Goal: Task Accomplishment & Management: Use online tool/utility

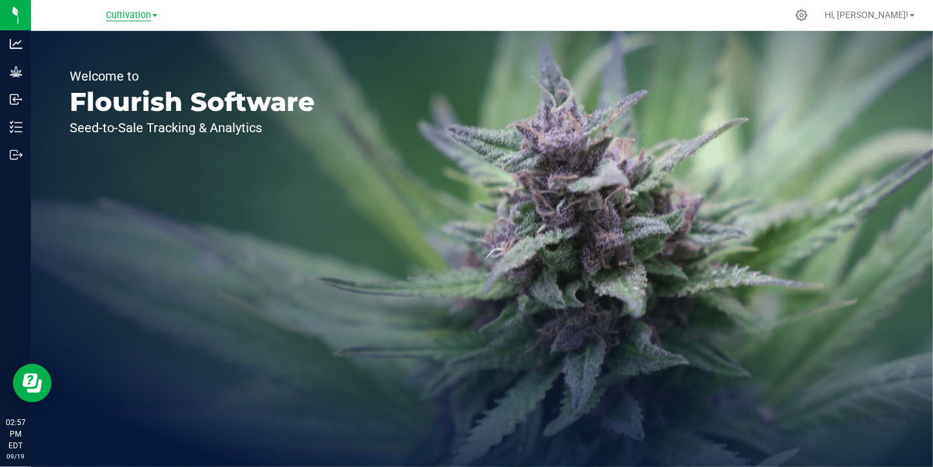
click at [126, 17] on span "Cultivation" at bounding box center [128, 16] width 45 height 12
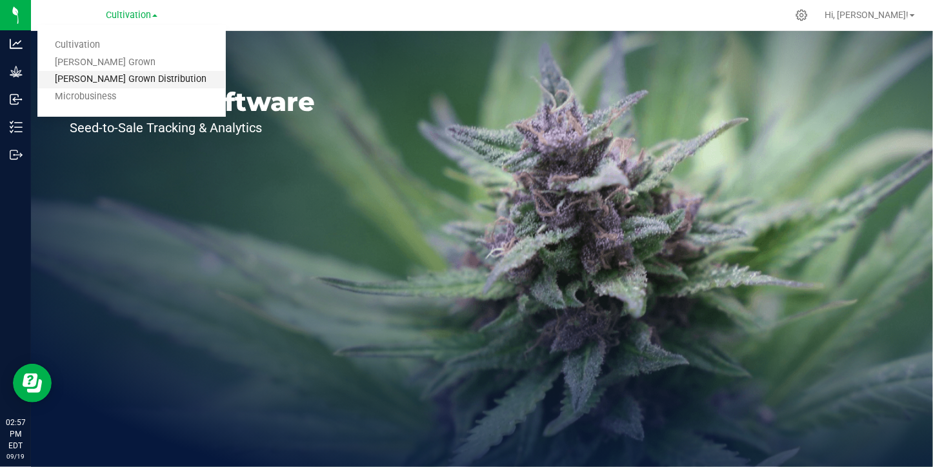
click at [121, 74] on link "[PERSON_NAME] Grown Distribution" at bounding box center [131, 79] width 188 height 17
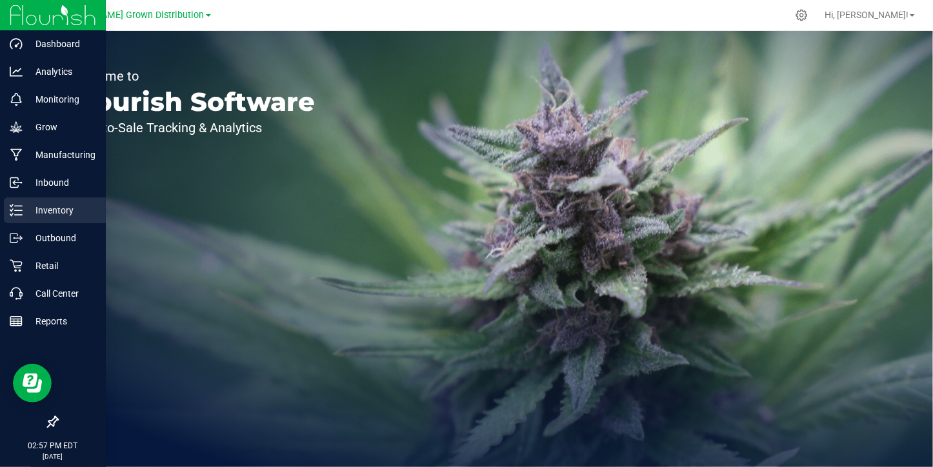
click at [34, 209] on p "Inventory" at bounding box center [61, 210] width 77 height 15
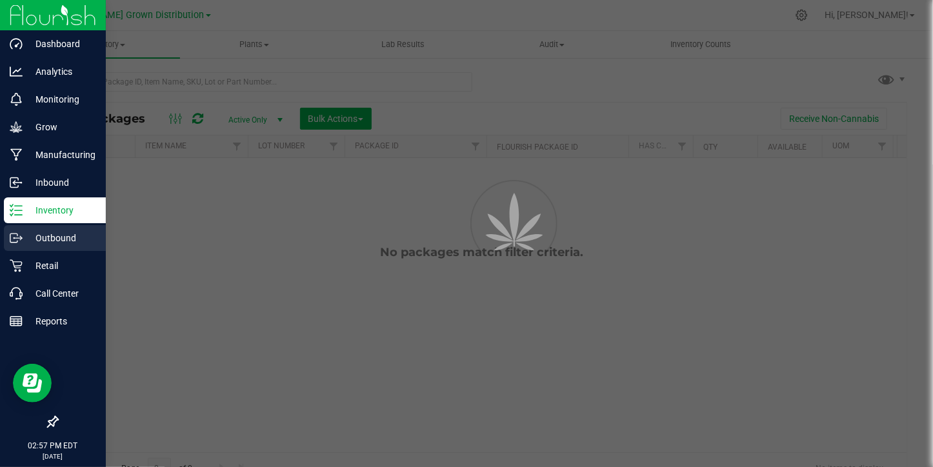
click at [49, 237] on p "Outbound" at bounding box center [61, 237] width 77 height 15
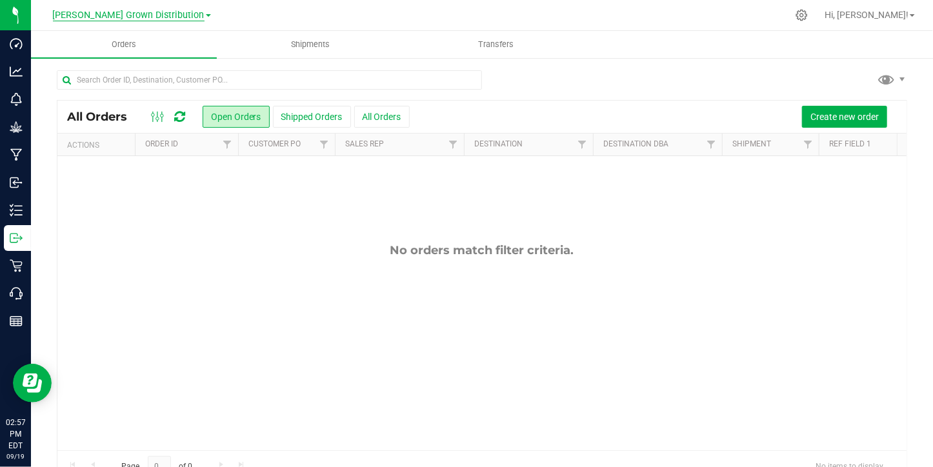
click at [143, 19] on span "[PERSON_NAME] Grown Distribution" at bounding box center [129, 16] width 152 height 12
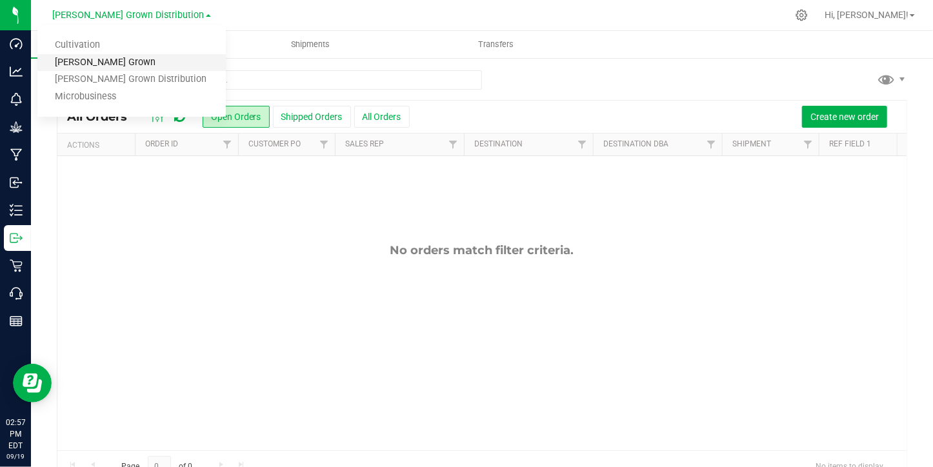
click at [145, 61] on link "[PERSON_NAME] Grown" at bounding box center [131, 62] width 188 height 17
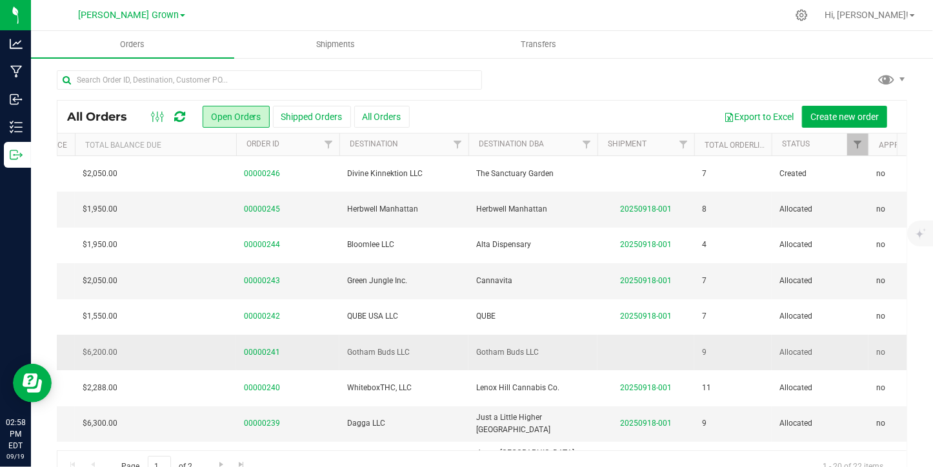
scroll to position [0, 312]
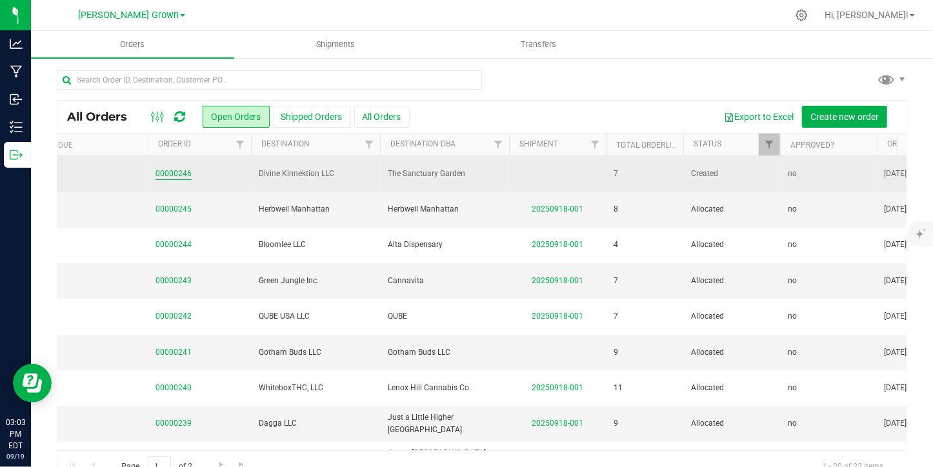
click at [170, 173] on link "00000246" at bounding box center [173, 174] width 36 height 12
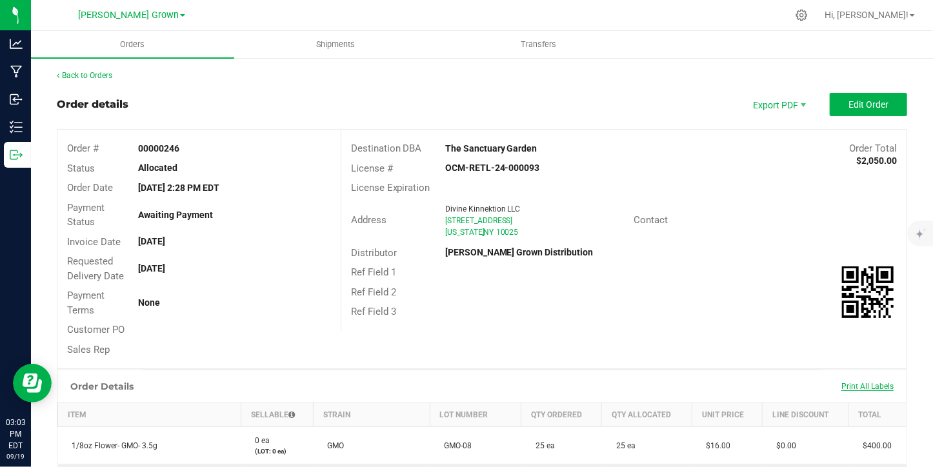
click at [859, 387] on span "Print All Labels" at bounding box center [867, 386] width 52 height 9
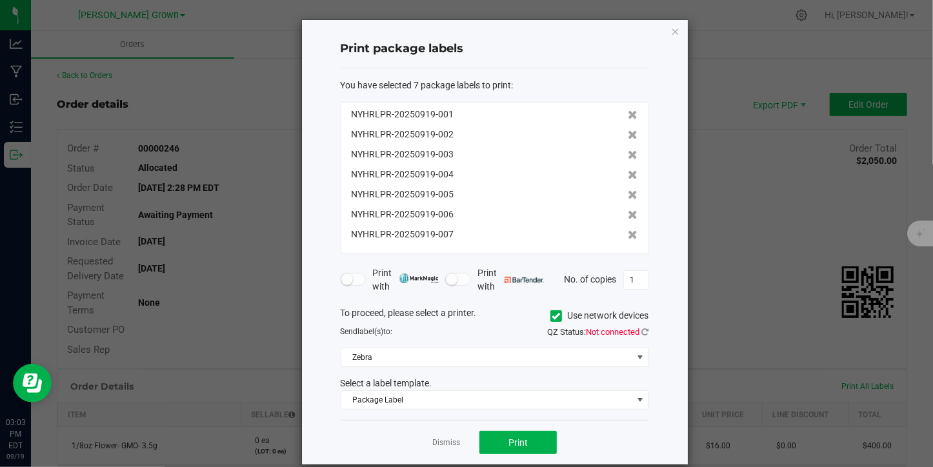
click at [552, 316] on icon at bounding box center [556, 316] width 8 height 0
click at [0, 0] on input "Use network devices" at bounding box center [0, 0] width 0 height 0
click at [469, 351] on span at bounding box center [486, 357] width 291 height 18
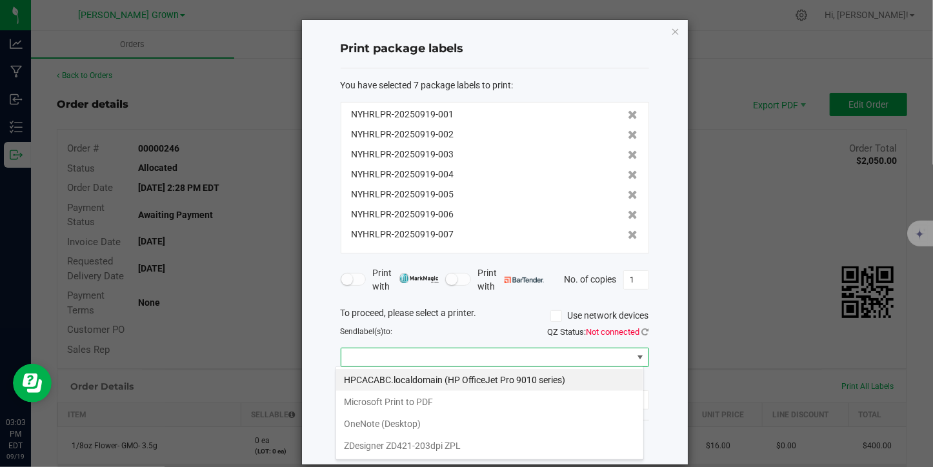
scroll to position [19, 308]
click at [450, 443] on ZPL "ZDesigner ZD421-203dpi ZPL" at bounding box center [489, 446] width 307 height 22
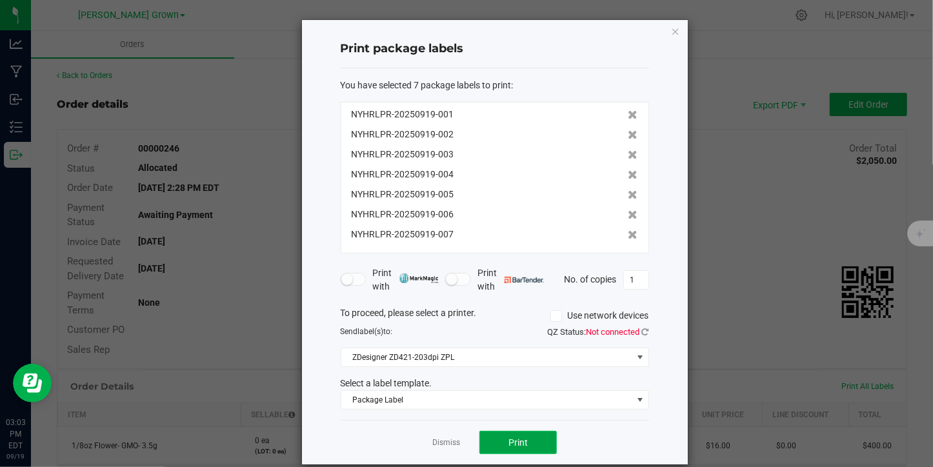
click at [499, 436] on button "Print" at bounding box center [517, 442] width 77 height 23
click at [664, 33] on div "Print package labels You have selected 7 package labels to print : NYHRLPR-2025…" at bounding box center [495, 242] width 386 height 444
click at [671, 30] on icon "button" at bounding box center [675, 30] width 9 height 15
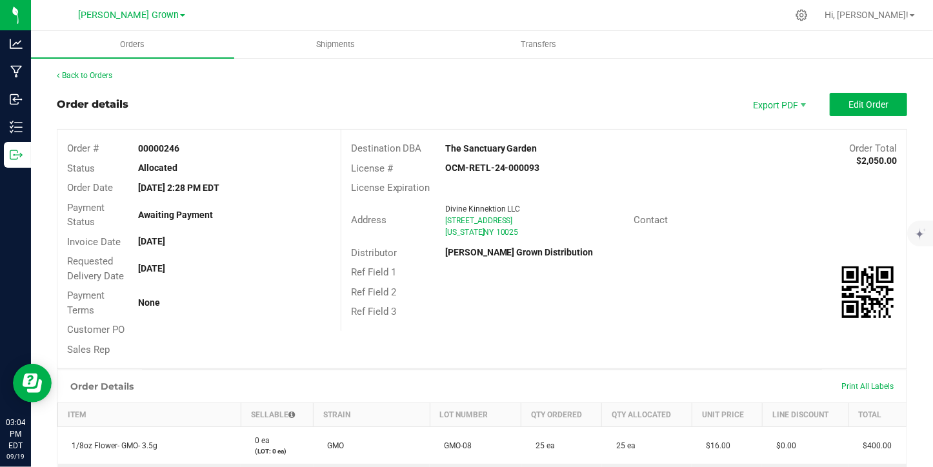
click at [617, 403] on th "Qty Allocated" at bounding box center [647, 415] width 90 height 24
click at [854, 389] on span "Print All Labels" at bounding box center [867, 386] width 52 height 9
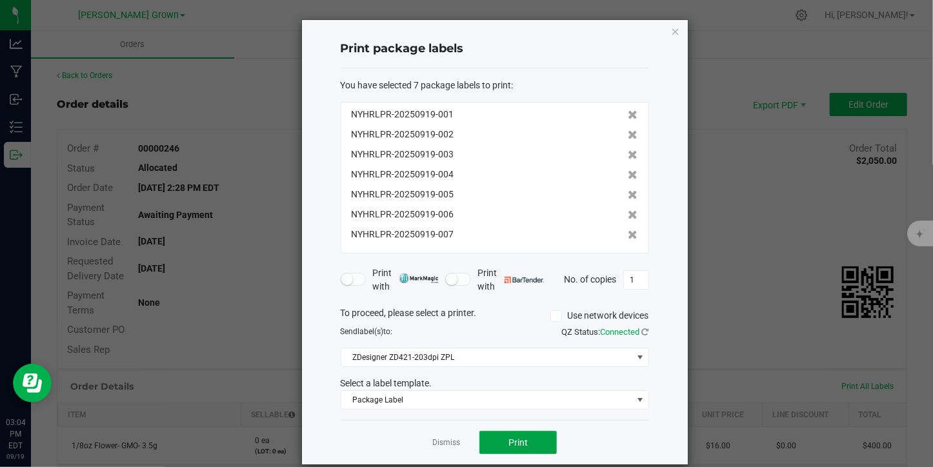
click at [529, 436] on button "Print" at bounding box center [517, 442] width 77 height 23
click at [671, 30] on icon "button" at bounding box center [675, 30] width 9 height 15
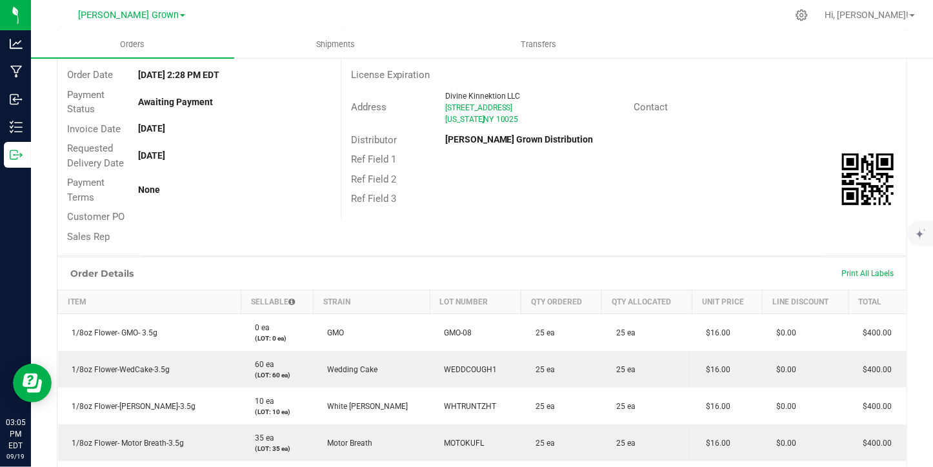
scroll to position [111, 0]
click at [852, 270] on div "Print All Labels" at bounding box center [867, 275] width 65 height 10
click at [853, 271] on span "Print All Labels" at bounding box center [867, 275] width 52 height 9
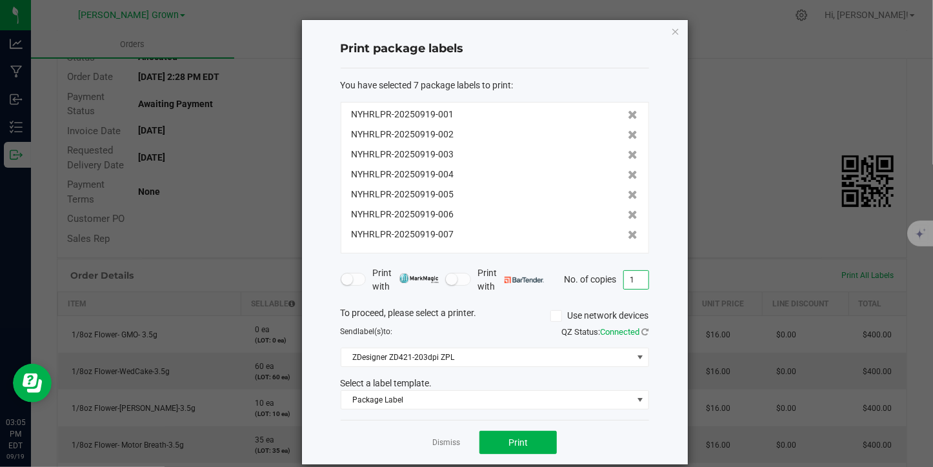
click at [627, 281] on input "1" at bounding box center [636, 280] width 25 height 18
type input "2"
type input "30"
click at [497, 431] on button "Print" at bounding box center [517, 442] width 77 height 23
click at [674, 34] on icon "button" at bounding box center [675, 30] width 9 height 15
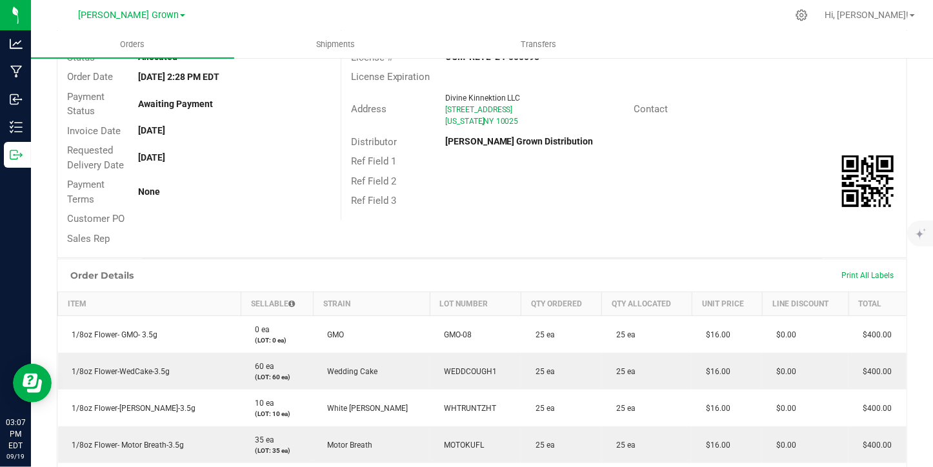
scroll to position [0, 0]
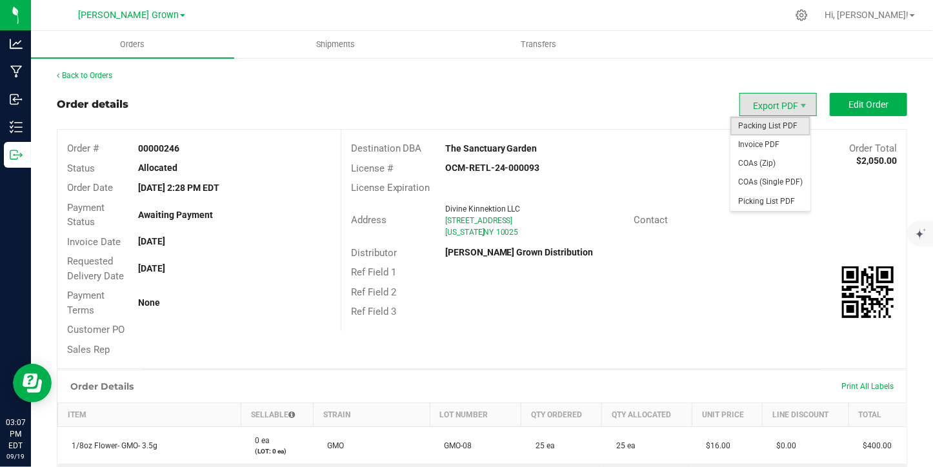
click at [757, 133] on span "Packing List PDF" at bounding box center [770, 126] width 80 height 19
click at [764, 99] on span "Export PDF" at bounding box center [777, 104] width 77 height 23
drag, startPoint x: 755, startPoint y: 138, endPoint x: 752, endPoint y: 125, distance: 13.3
click at [752, 125] on ul "Packing List PDF Invoice PDF COAs (Zip) COAs (Single PDF) Picking List PDF" at bounding box center [770, 164] width 80 height 94
